Goal: Transaction & Acquisition: Book appointment/travel/reservation

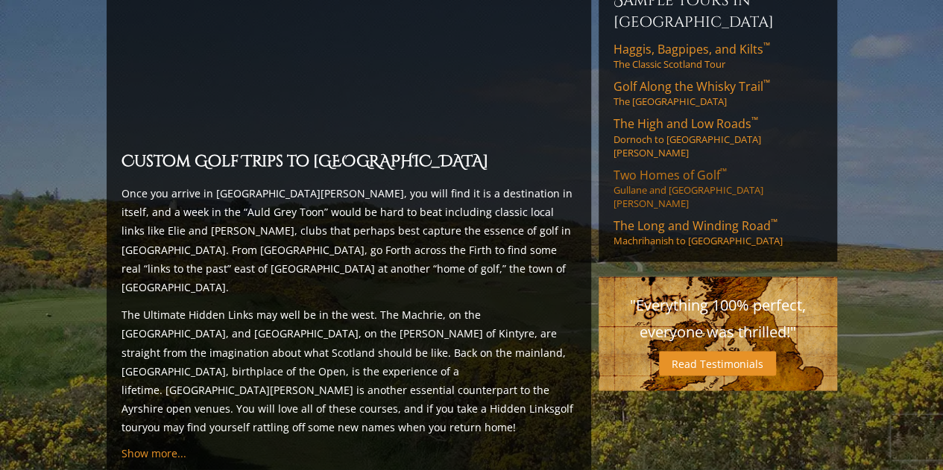
scroll to position [1252, 0]
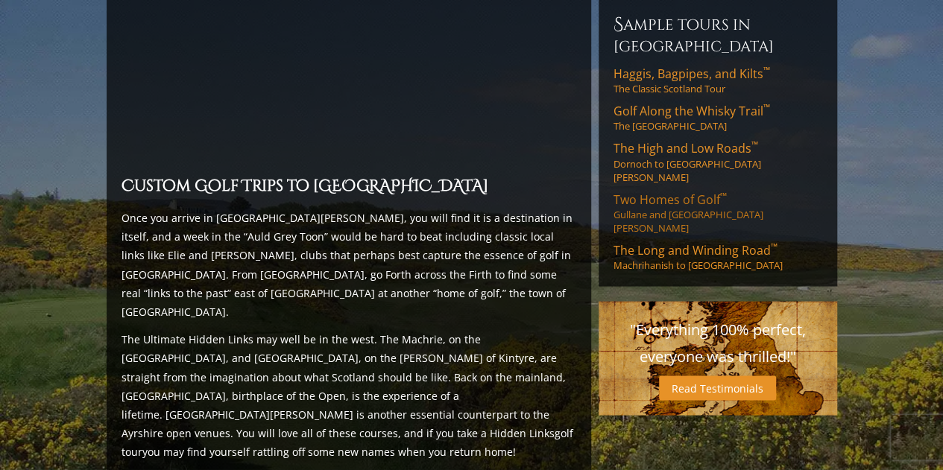
click at [678, 191] on span "Two Homes of Golf ™" at bounding box center [670, 199] width 113 height 16
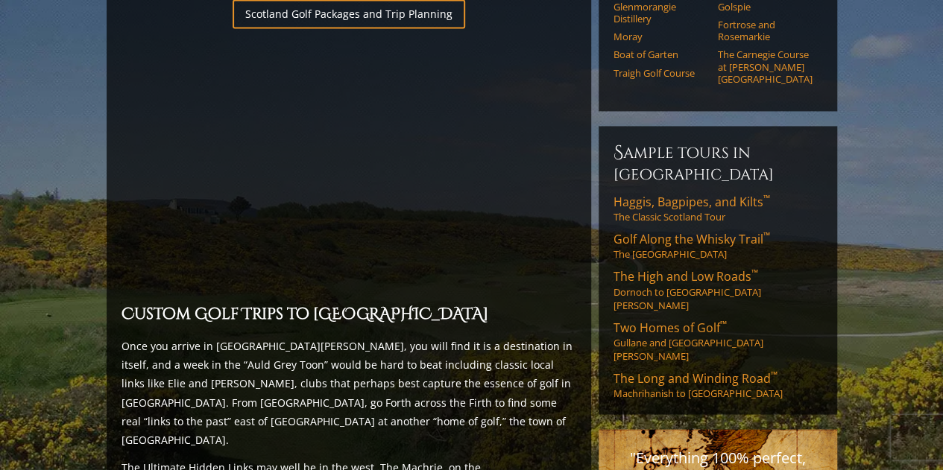
scroll to position [1124, 0]
click at [677, 231] on link "Golf Along the Whisky Trail ™ The [GEOGRAPHIC_DATA]" at bounding box center [718, 246] width 209 height 30
click at [698, 194] on span "Haggis, Bagpipes, and Kilts ™" at bounding box center [692, 202] width 157 height 16
click at [704, 194] on span "Haggis, Bagpipes, and Kilts ™" at bounding box center [692, 202] width 157 height 16
